Goal: Communication & Community: Ask a question

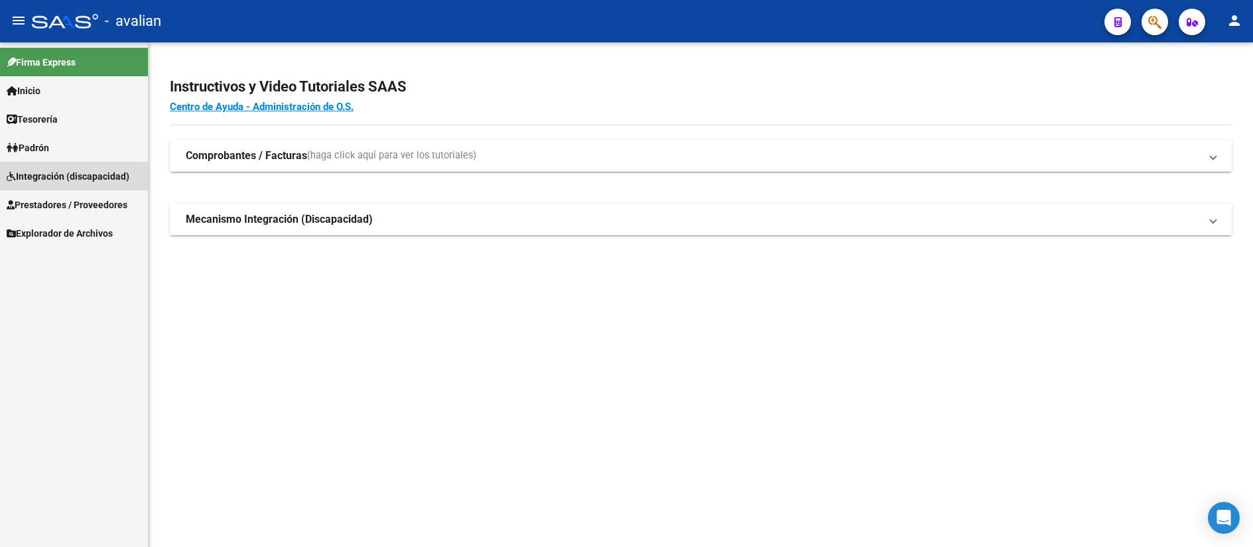
click at [50, 179] on span "Integración (discapacidad)" at bounding box center [68, 176] width 123 height 15
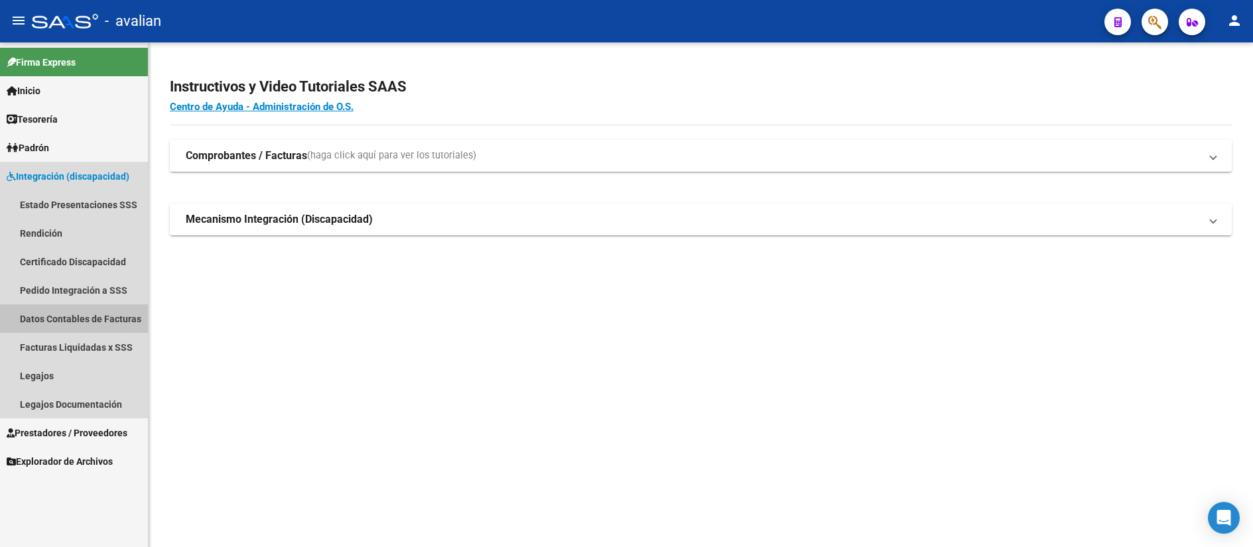
click at [98, 324] on link "Datos Contables de Facturas" at bounding box center [74, 318] width 148 height 29
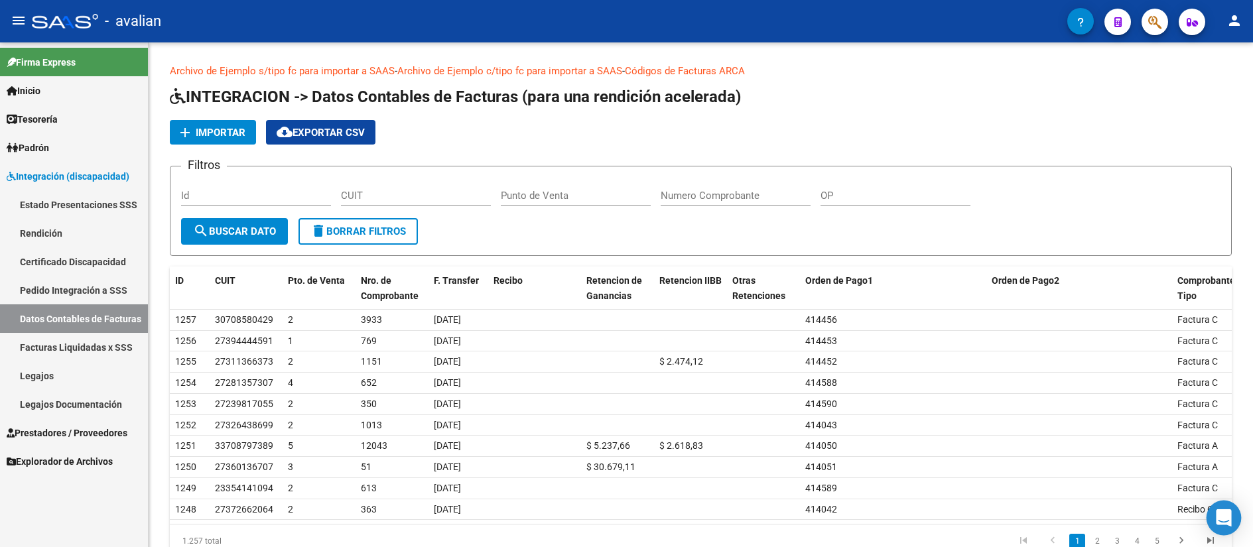
click at [1227, 510] on div "Open Intercom Messenger" at bounding box center [1223, 518] width 35 height 35
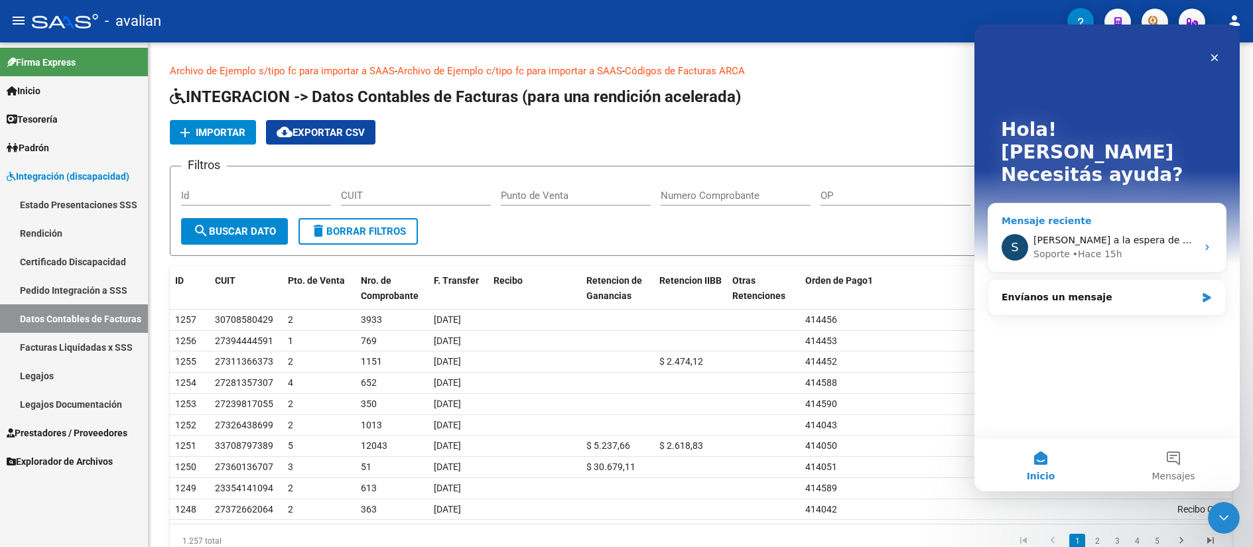
click at [1095, 235] on span "[PERSON_NAME] a la espera de sus comentarios" at bounding box center [1145, 240] width 225 height 11
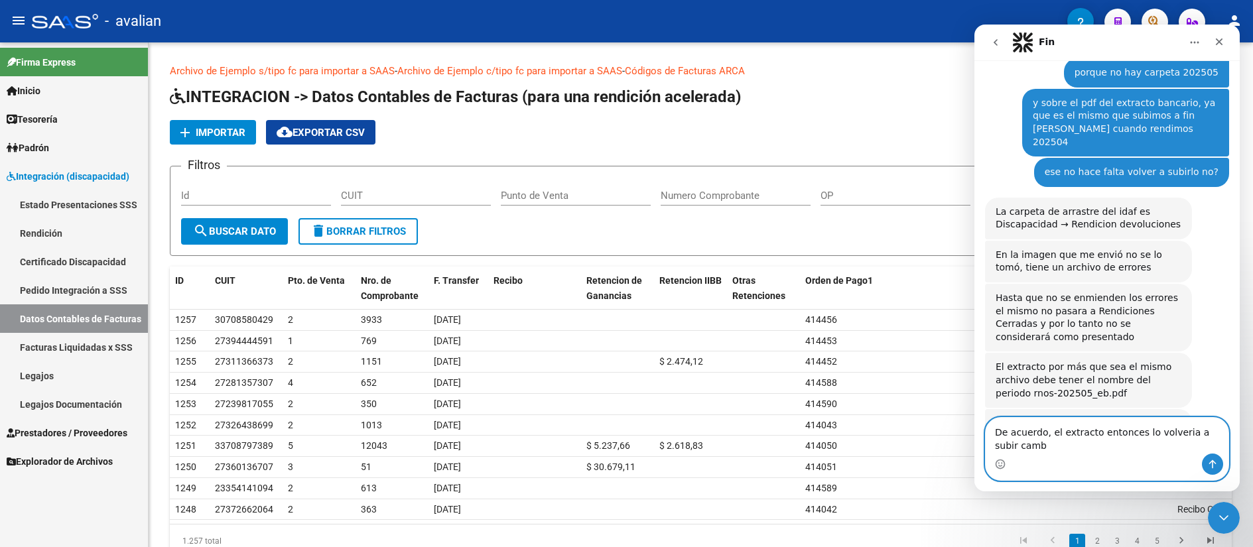
scroll to position [1624, 0]
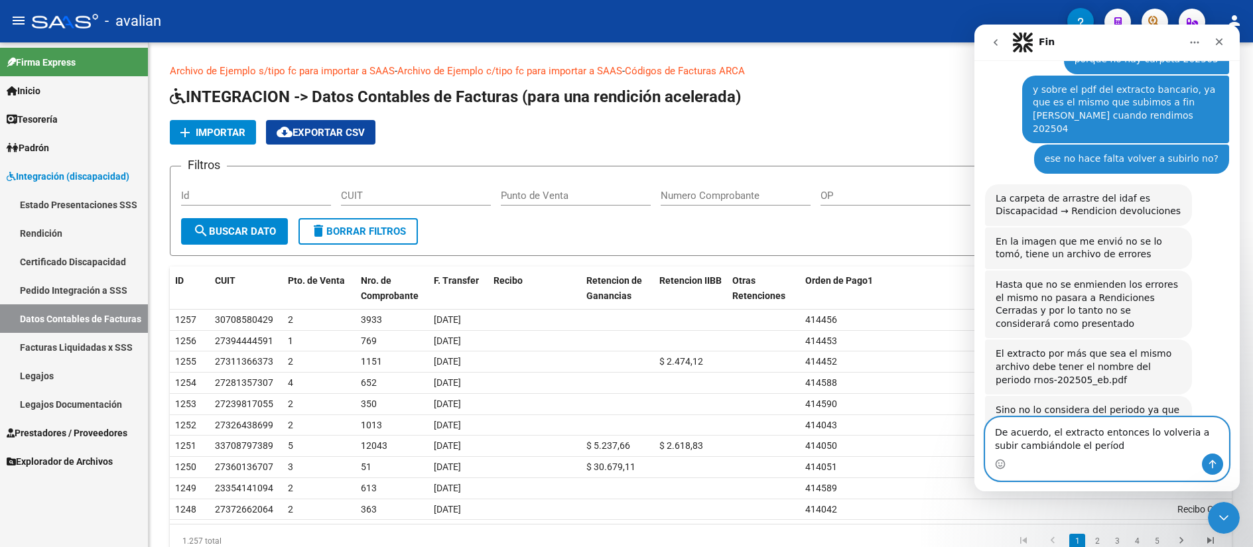
type textarea "De acuerdo, el extracto entonces lo volveria a subir cambiándole el período"
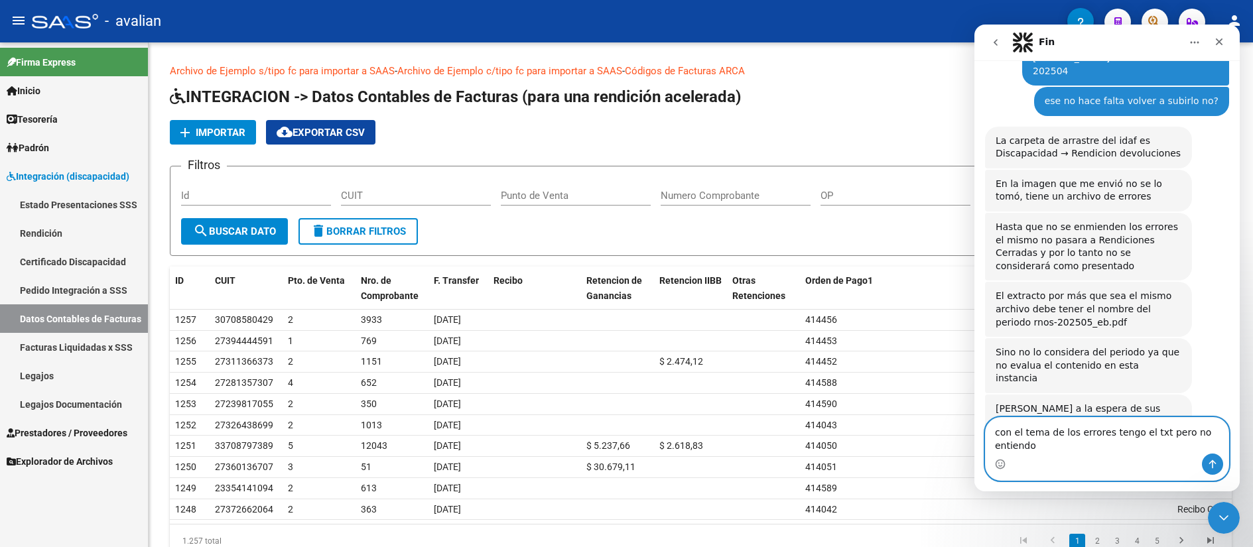
scroll to position [1695, 0]
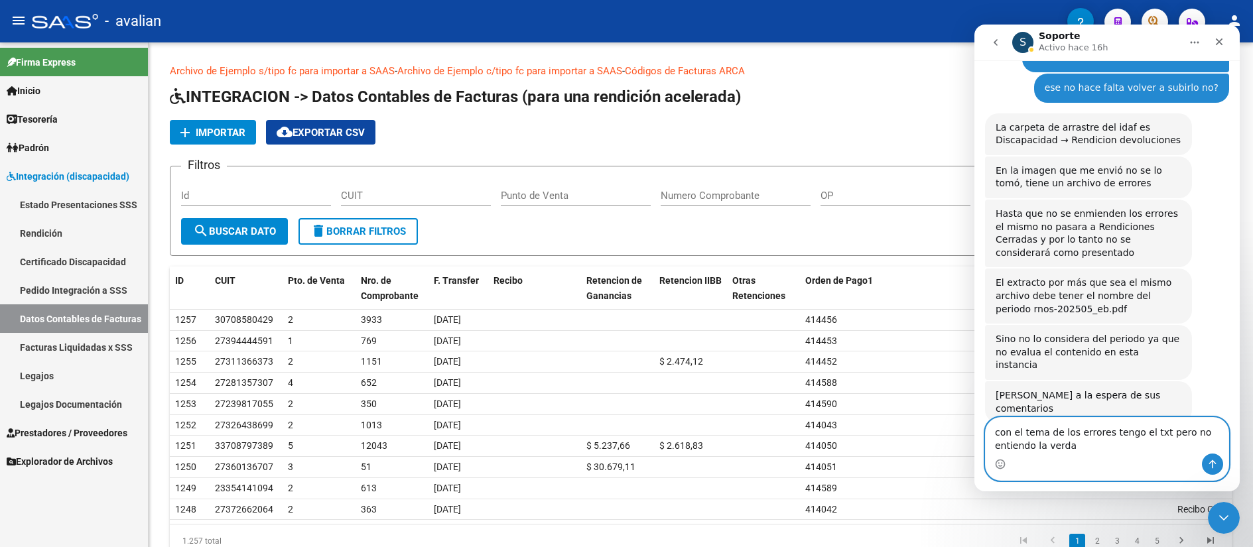
type textarea "con el tema de los errores tengo el txt pero no entiendo la verdad"
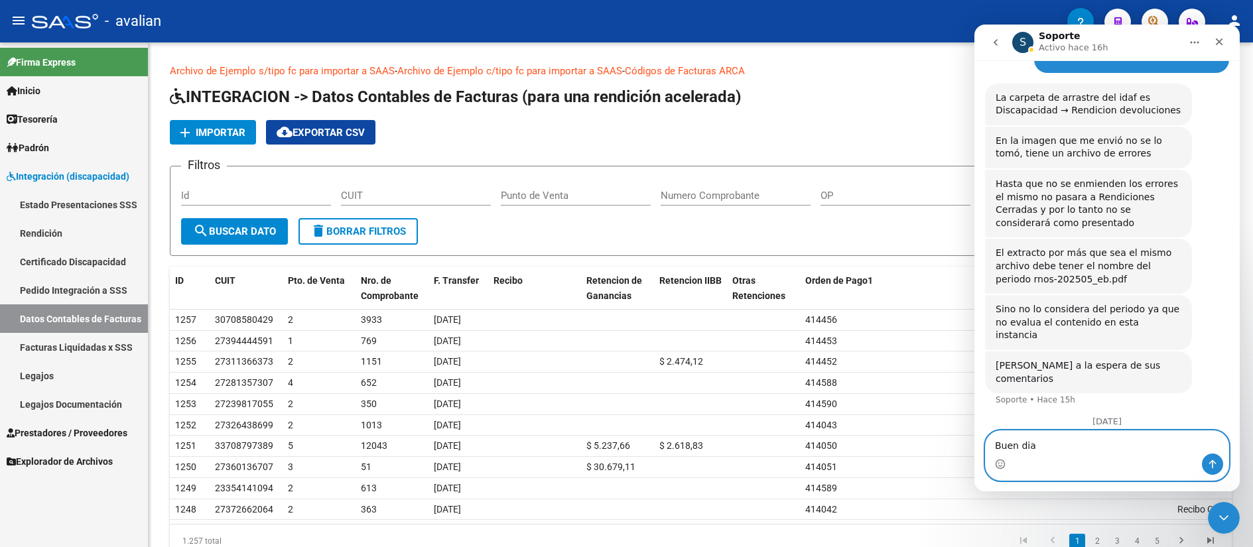
type textarea "Buen dia!"
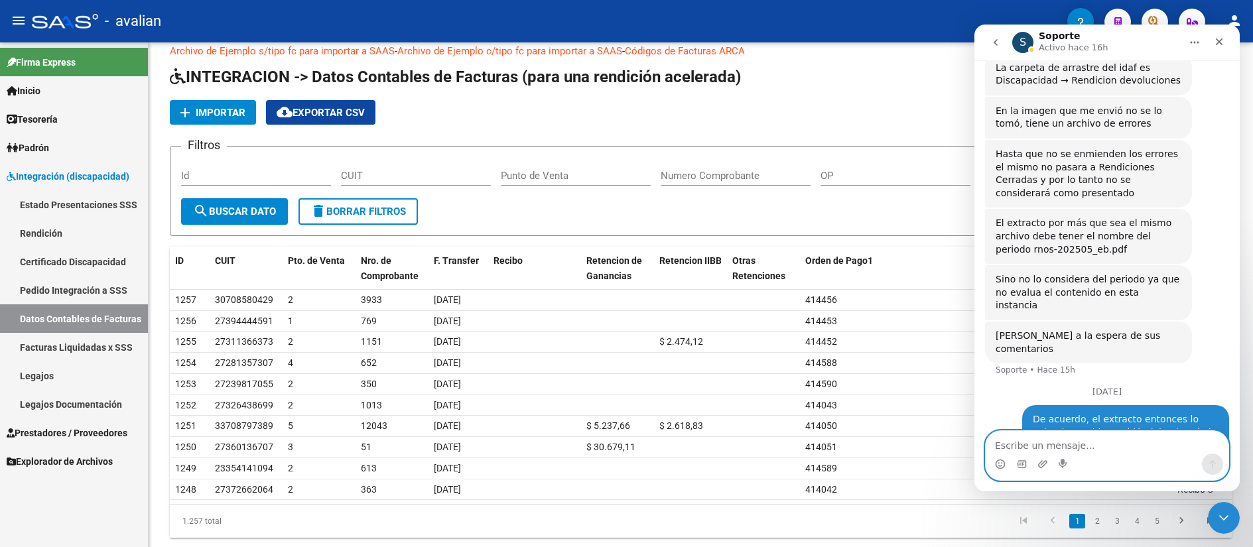
scroll to position [53, 0]
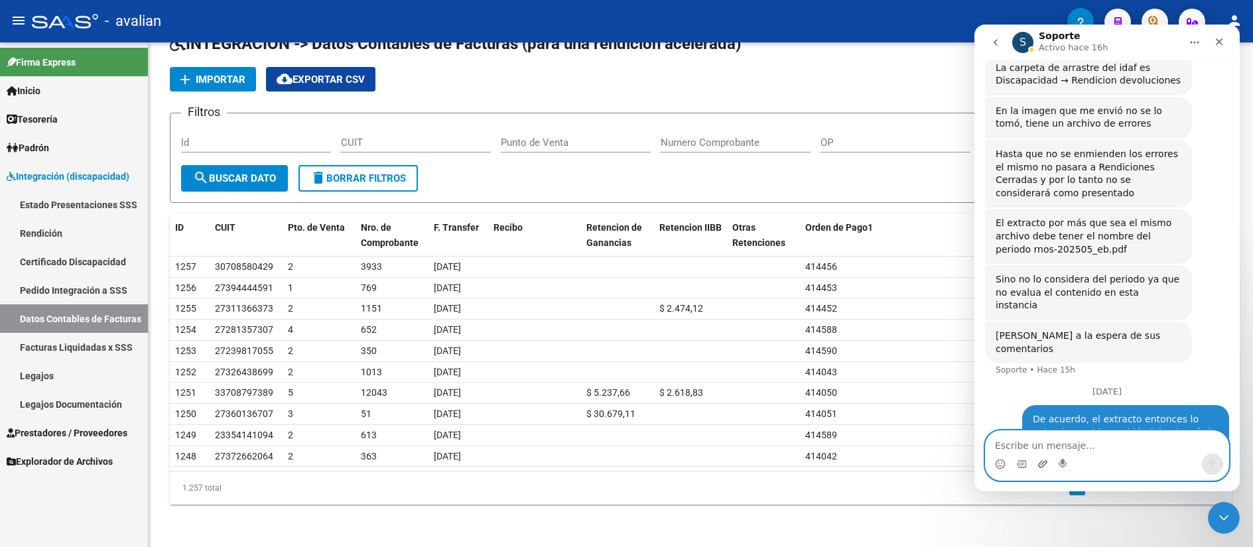
click at [1043, 463] on icon "Adjuntar un archivo" at bounding box center [1042, 463] width 9 height 7
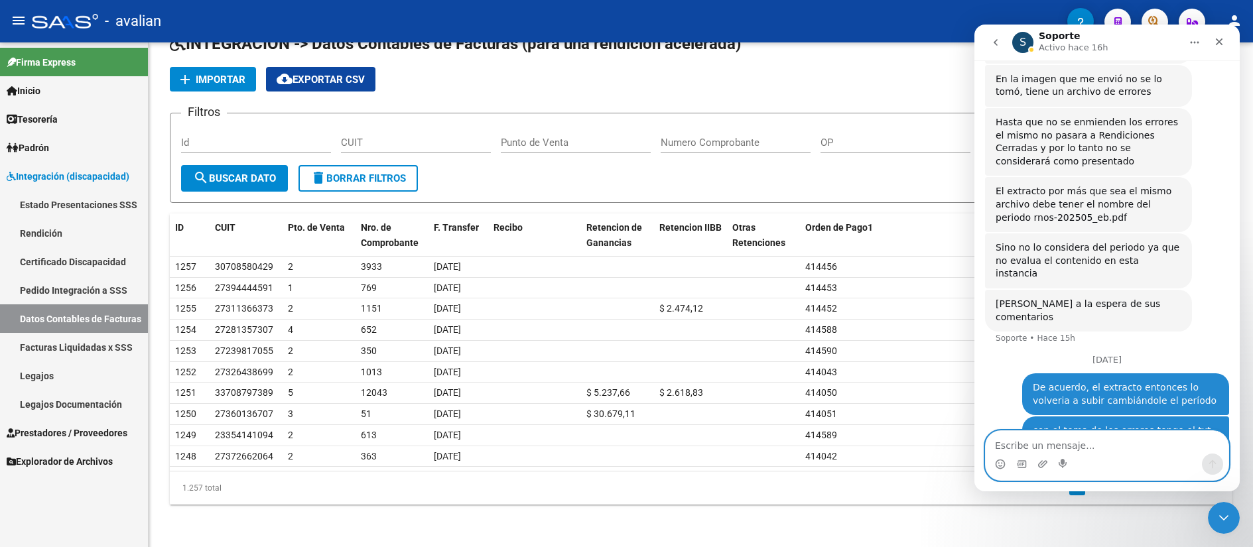
click at [1121, 449] on textarea "Escribe un mensaje..." at bounding box center [1106, 442] width 243 height 23
type textarea "cuales serían los errores que debemos corregir?"
